Goal: Navigation & Orientation: Find specific page/section

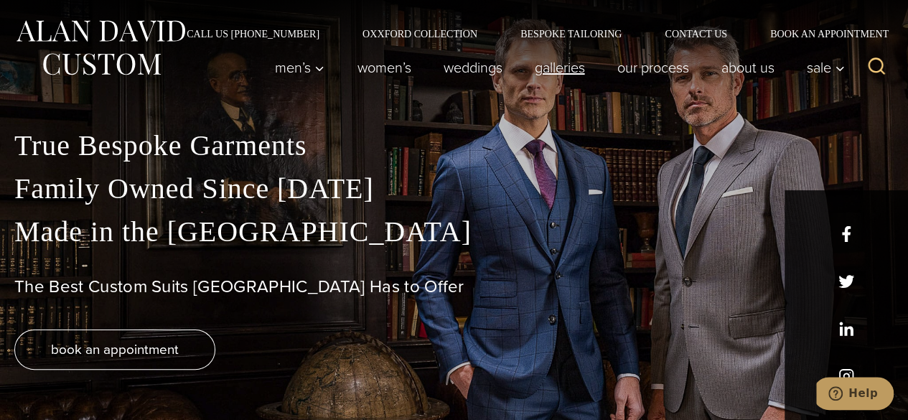
click at [556, 67] on link "Galleries" at bounding box center [559, 67] width 83 height 29
click at [557, 70] on link "Galleries" at bounding box center [559, 67] width 83 height 29
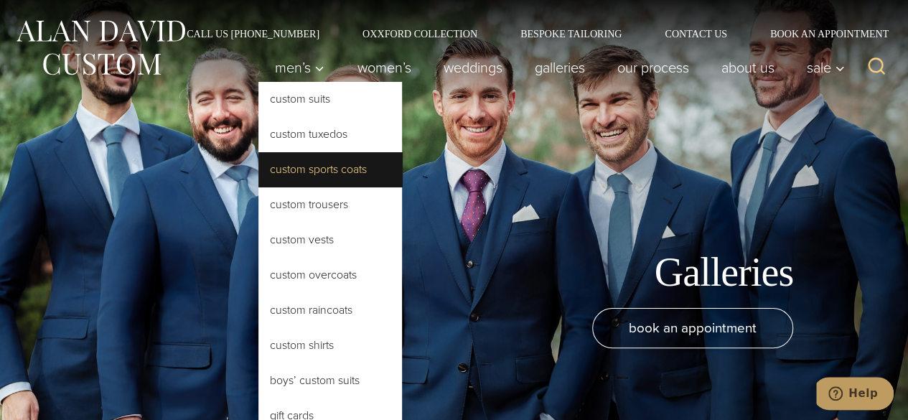
click at [320, 169] on link "Custom Sports Coats" at bounding box center [330, 169] width 144 height 34
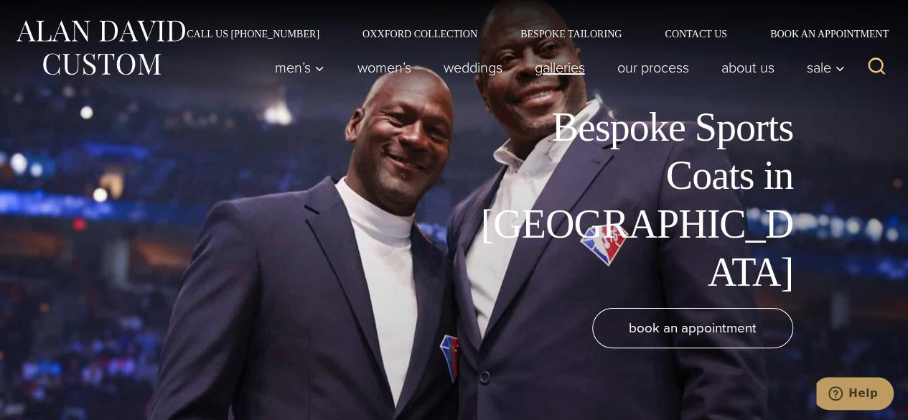
click at [547, 66] on link "Galleries" at bounding box center [559, 67] width 83 height 29
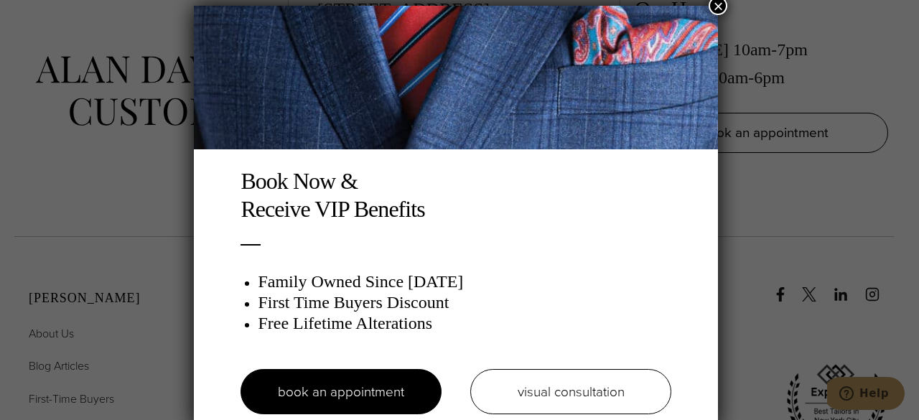
scroll to position [7, 0]
